Goal: Task Accomplishment & Management: Manage account settings

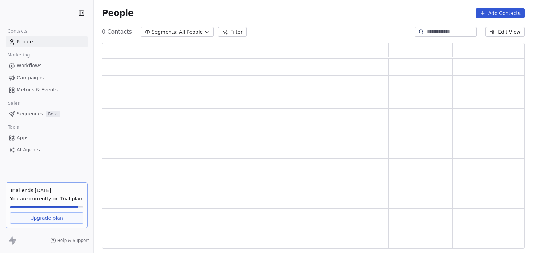
scroll to position [200, 417]
click at [26, 66] on span "Workflows" at bounding box center [29, 65] width 25 height 7
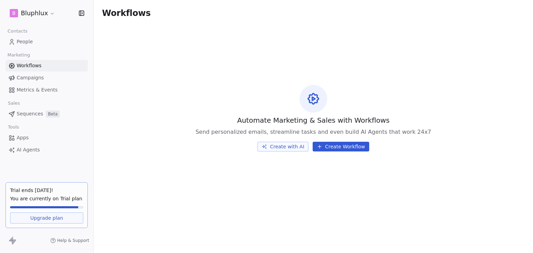
click at [28, 79] on span "Campaigns" at bounding box center [30, 77] width 27 height 7
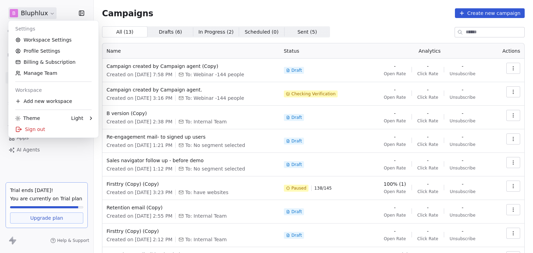
click at [37, 15] on html "B Bluphlux Contacts People Marketing Workflows Campaigns Metrics & Events Sales…" at bounding box center [266, 126] width 533 height 253
click at [149, 20] on html "B Bluphlux Contacts People Marketing Workflows Campaigns Metrics & Events Sales…" at bounding box center [266, 126] width 533 height 253
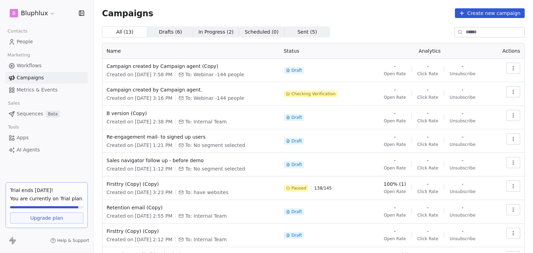
click at [26, 113] on span "Sequences" at bounding box center [30, 113] width 26 height 7
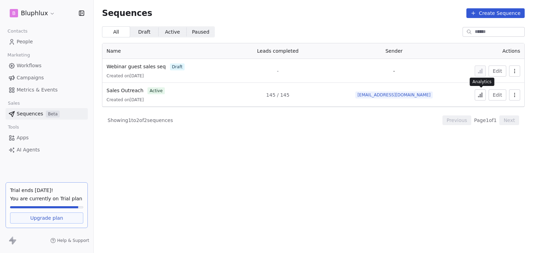
click at [483, 96] on button at bounding box center [479, 94] width 11 height 11
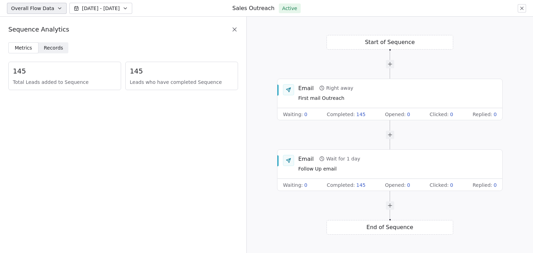
click at [58, 52] on span "Records Records" at bounding box center [53, 47] width 30 height 11
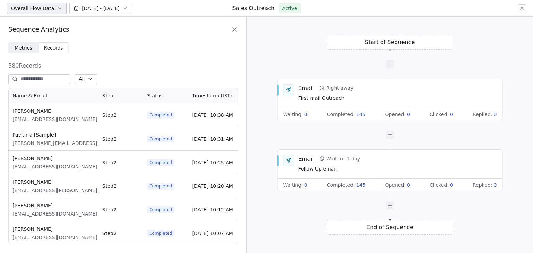
scroll to position [151, 224]
click at [26, 112] on span "[PERSON_NAME]" at bounding box center [54, 111] width 85 height 7
click at [51, 116] on span "[EMAIL_ADDRESS][DOMAIN_NAME]" at bounding box center [54, 119] width 85 height 7
click at [93, 78] on icon "button" at bounding box center [90, 79] width 6 height 6
click at [105, 104] on span "Completed" at bounding box center [103, 105] width 26 height 7
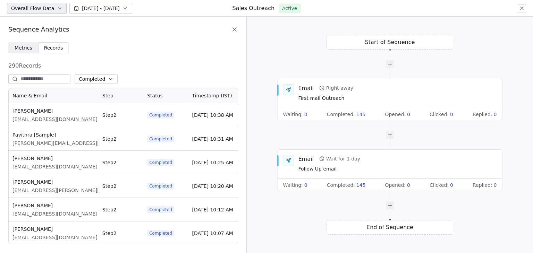
click at [105, 80] on span "Completed" at bounding box center [92, 79] width 26 height 7
click at [106, 113] on span "Queued" at bounding box center [99, 116] width 19 height 7
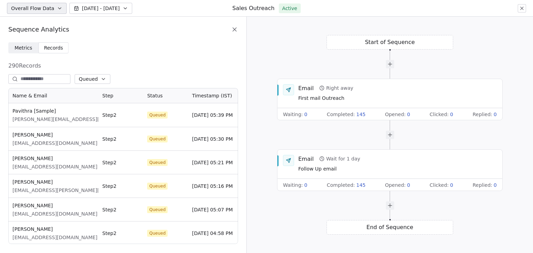
click at [106, 81] on icon "button" at bounding box center [104, 79] width 6 height 6
click at [103, 89] on div "All" at bounding box center [104, 93] width 36 height 11
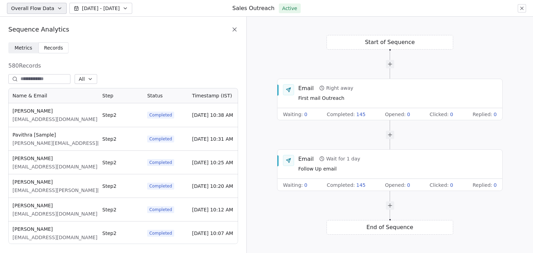
click at [522, 8] on icon at bounding box center [521, 8] width 3 height 3
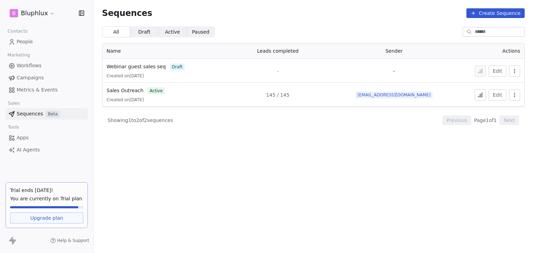
click at [31, 92] on span "Metrics & Events" at bounding box center [37, 89] width 41 height 7
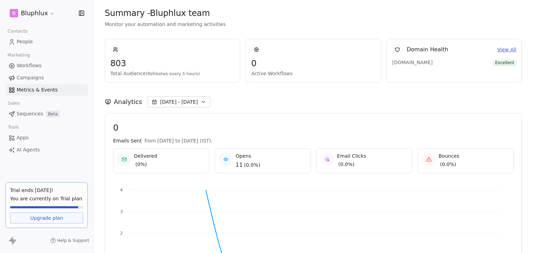
click at [187, 97] on button "[DATE] - [DATE]" at bounding box center [178, 101] width 63 height 11
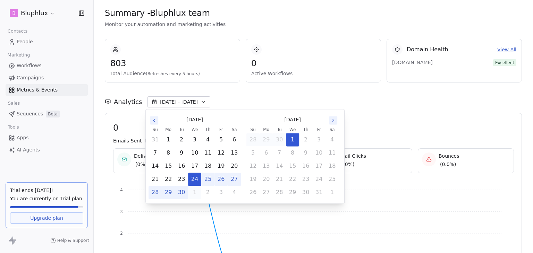
click at [223, 93] on div "Analytics [DATE] - [DATE]" at bounding box center [313, 98] width 417 height 31
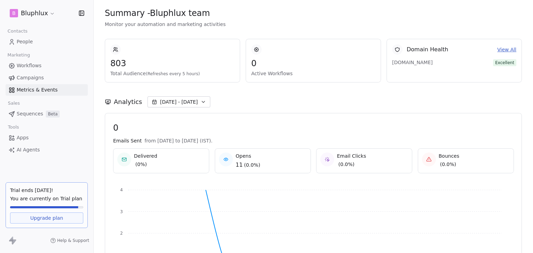
click at [246, 158] on span "Opens" at bounding box center [247, 156] width 25 height 7
click at [243, 159] on span "Opens" at bounding box center [247, 156] width 25 height 7
click at [45, 16] on html "B Bluphlux Contacts People Marketing Workflows Campaigns Metrics & Events Sales…" at bounding box center [266, 126] width 533 height 253
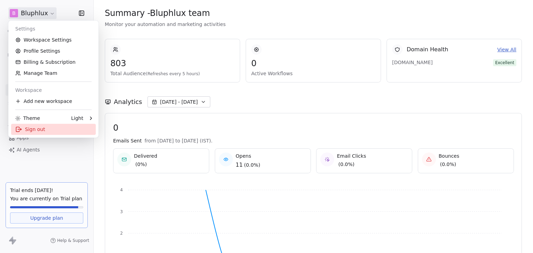
click at [42, 128] on div "Sign out" at bounding box center [53, 129] width 85 height 11
